Goal: Information Seeking & Learning: Learn about a topic

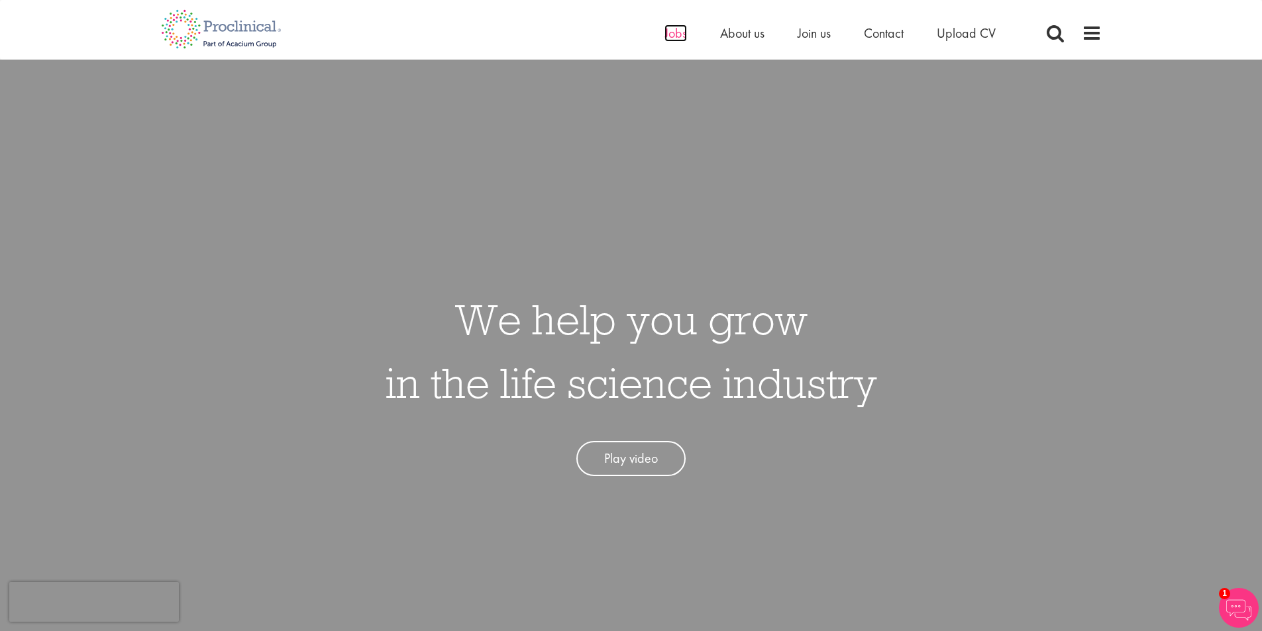
click at [675, 35] on span "Jobs" at bounding box center [675, 33] width 23 height 17
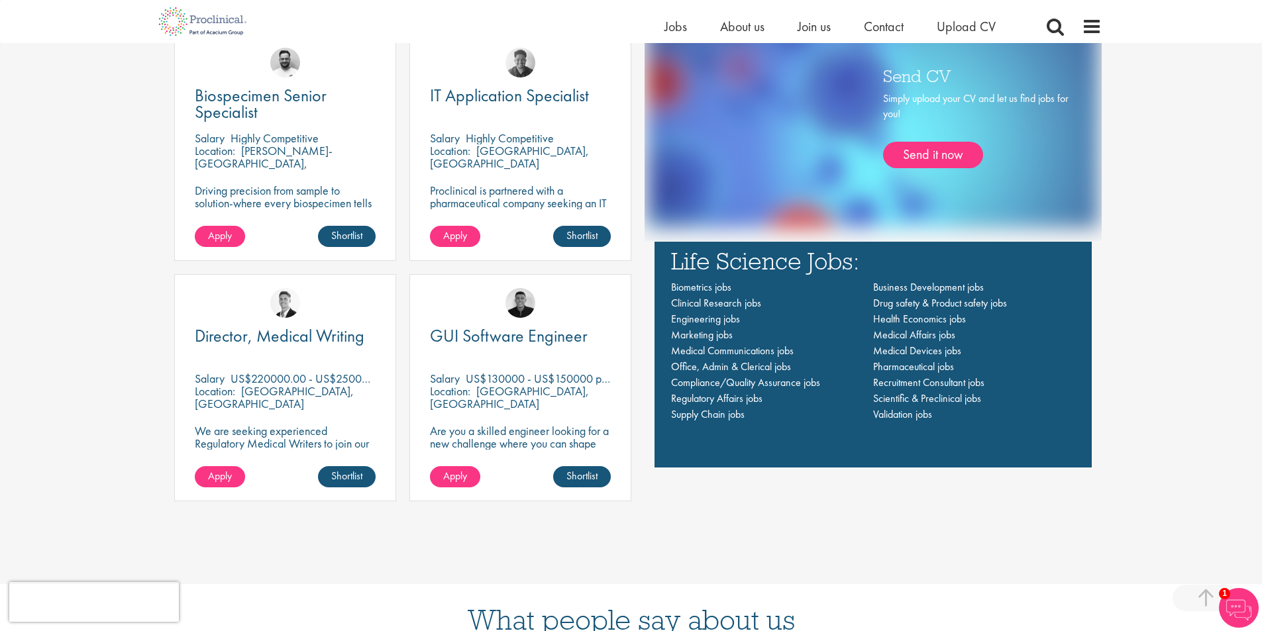
scroll to position [1060, 0]
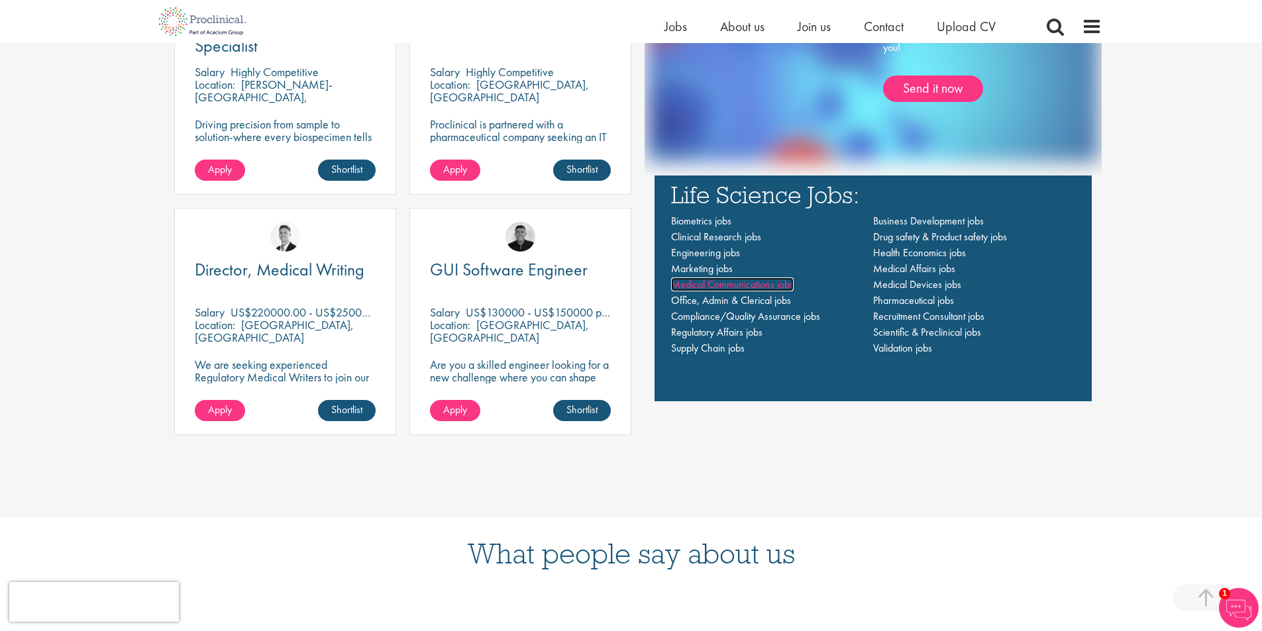
click at [701, 290] on span "Medical Communications jobs" at bounding box center [732, 285] width 123 height 14
click at [906, 266] on span "Medical Affairs jobs" at bounding box center [914, 269] width 82 height 14
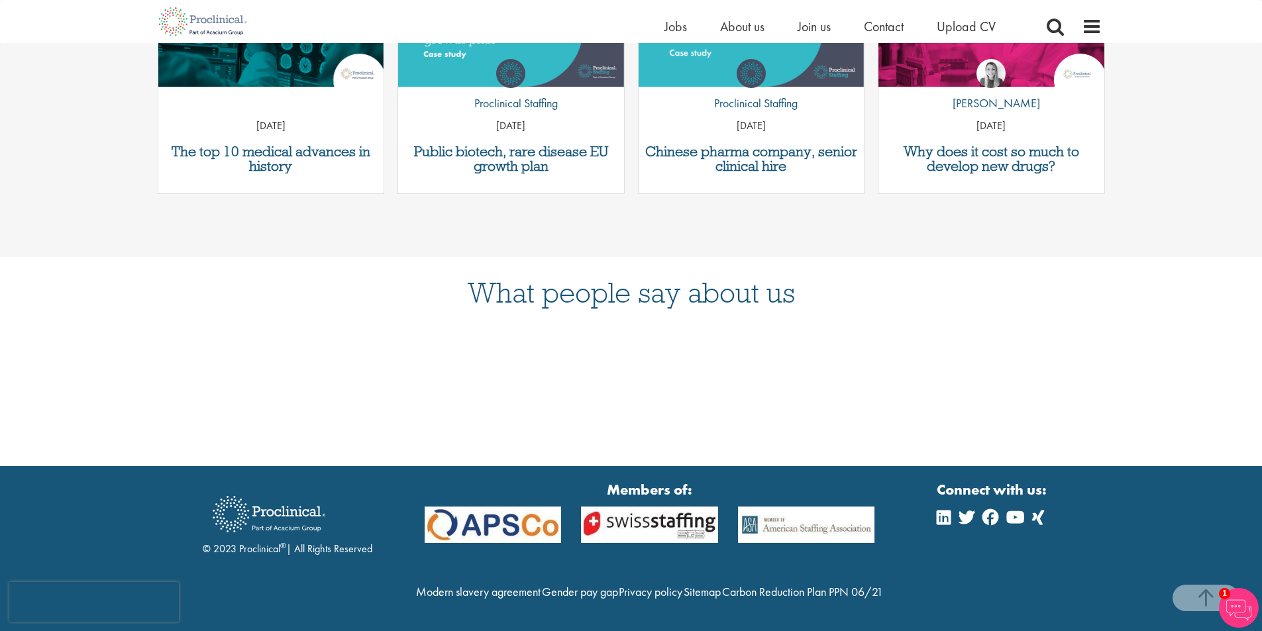
scroll to position [1506, 0]
